Goal: Check status: Check status

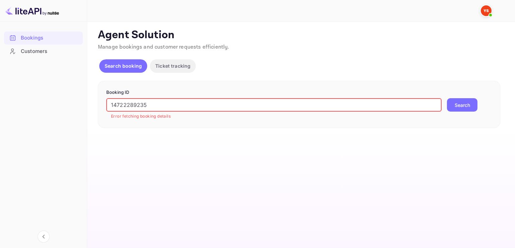
click at [106, 106] on div "Booking ID 14722289235 ​ Error fetching booking details Search" at bounding box center [299, 104] width 403 height 47
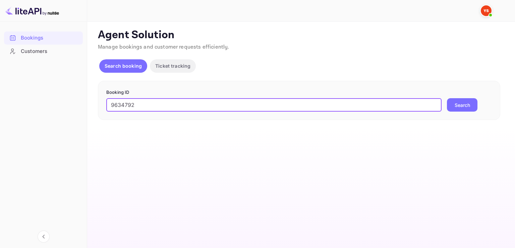
type input "9634792"
click at [454, 107] on button "Search" at bounding box center [462, 104] width 31 height 13
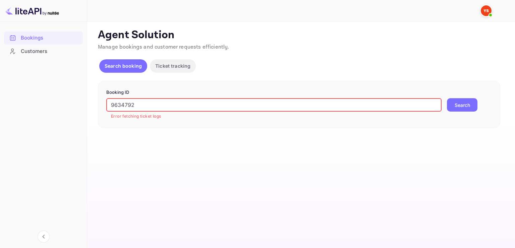
click at [139, 105] on input "9634792" at bounding box center [273, 104] width 335 height 13
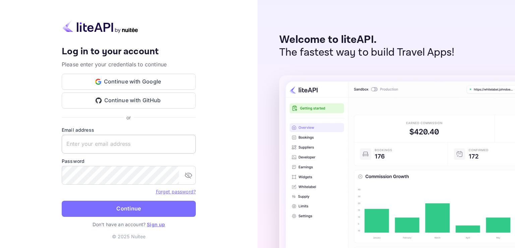
click at [93, 145] on input "text" at bounding box center [129, 144] width 134 height 19
paste input "[EMAIL_ADDRESS][DOMAIN_NAME]"
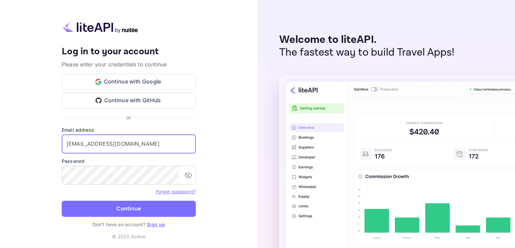
type input "[EMAIL_ADDRESS][DOMAIN_NAME]"
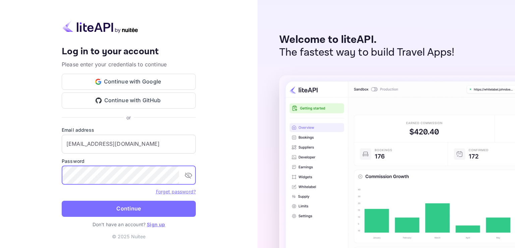
click at [146, 208] on button "Continue" at bounding box center [129, 209] width 134 height 16
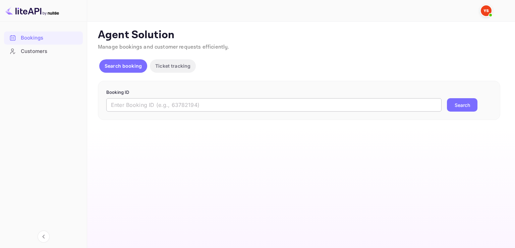
click at [143, 103] on input "text" at bounding box center [273, 104] width 335 height 13
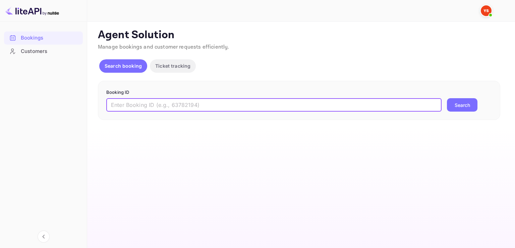
paste input "9634792"
type input "9634792"
click at [460, 105] on button "Search" at bounding box center [462, 104] width 31 height 13
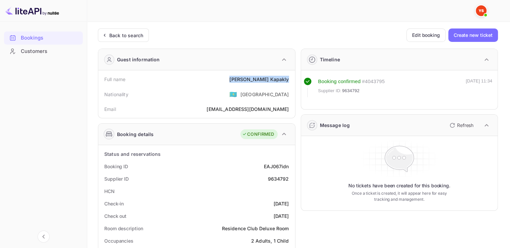
drag, startPoint x: 255, startPoint y: 80, endPoint x: 291, endPoint y: 80, distance: 36.2
click at [291, 80] on div "Full name [PERSON_NAME]" at bounding box center [197, 79] width 192 height 12
copy div "[PERSON_NAME]"
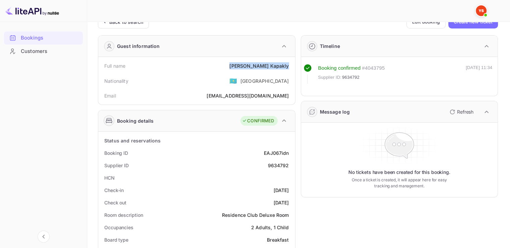
scroll to position [34, 0]
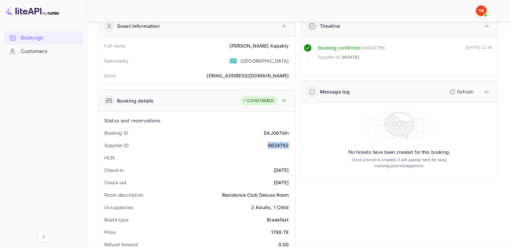
drag, startPoint x: 267, startPoint y: 145, endPoint x: 288, endPoint y: 145, distance: 20.8
click at [288, 145] on div "Supplier ID 9634792" at bounding box center [197, 145] width 192 height 12
copy div "9634792"
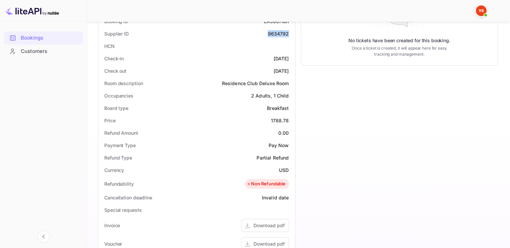
scroll to position [134, 0]
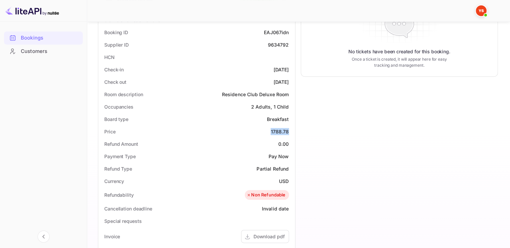
drag, startPoint x: 290, startPoint y: 130, endPoint x: 271, endPoint y: 130, distance: 18.8
click at [271, 130] on div "Price 1788.78" at bounding box center [197, 131] width 192 height 12
copy div "1788.78"
drag, startPoint x: 290, startPoint y: 182, endPoint x: 277, endPoint y: 180, distance: 12.8
click at [277, 180] on div "Currency USD" at bounding box center [197, 181] width 192 height 12
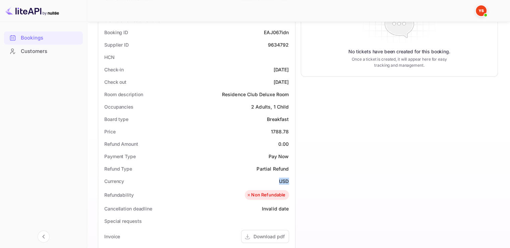
copy div "USD"
